Goal: Understand process/instructions: Learn how to perform a task or action

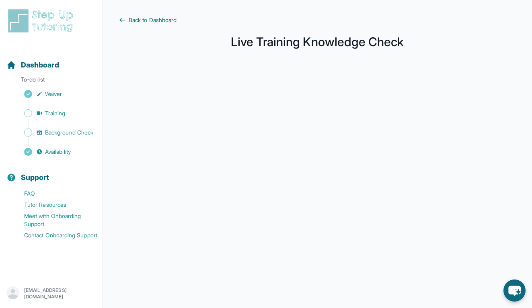
click at [135, 20] on span "Back to Dashboard" at bounding box center [153, 20] width 48 height 8
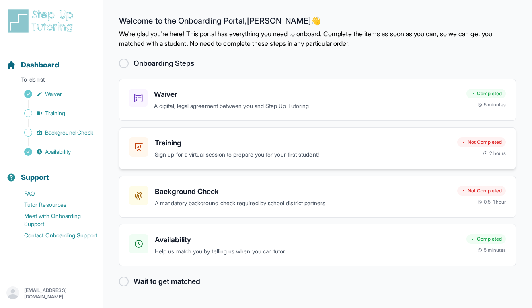
click at [185, 142] on h3 "Training" at bounding box center [303, 142] width 296 height 11
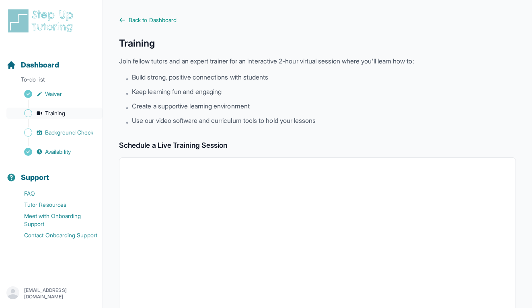
click at [51, 114] on span "Training" at bounding box center [55, 113] width 21 height 8
click at [39, 194] on link "FAQ" at bounding box center [54, 193] width 96 height 11
click at [124, 21] on icon at bounding box center [122, 20] width 6 height 6
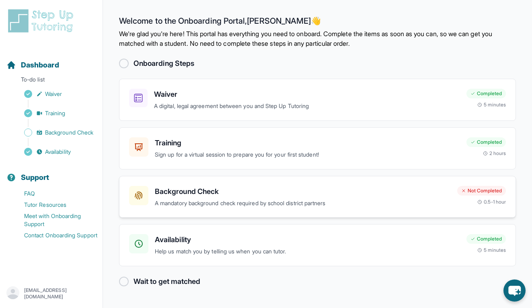
click at [168, 195] on h3 "Background Check" at bounding box center [303, 191] width 296 height 11
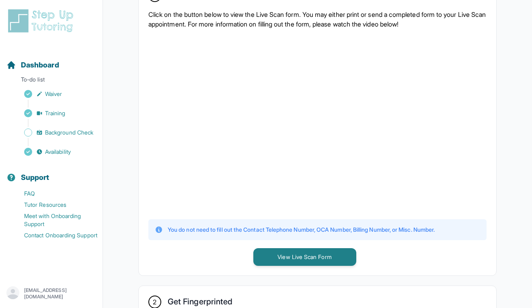
scroll to position [188, 0]
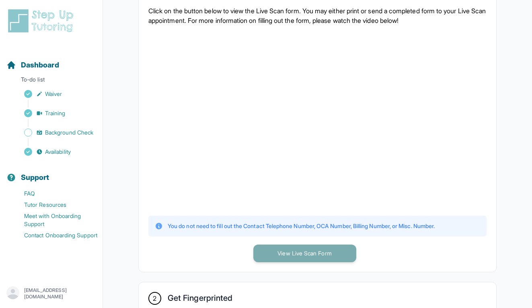
click at [288, 252] on button "View Live Scan Form" at bounding box center [304, 254] width 103 height 18
